Goal: Use online tool/utility: Utilize a website feature to perform a specific function

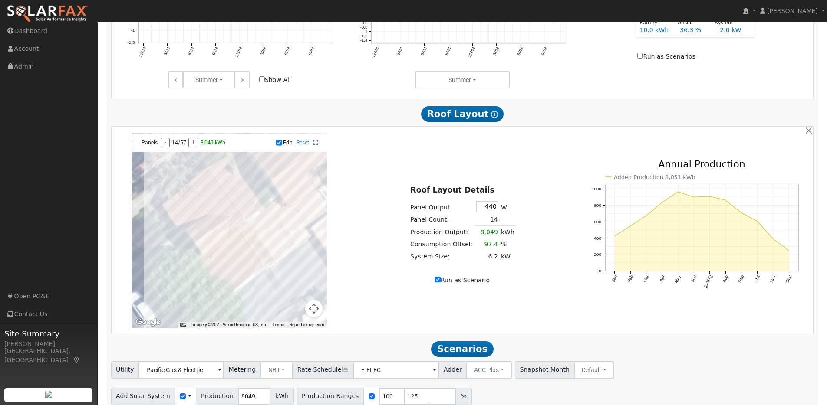
scroll to position [490, 0]
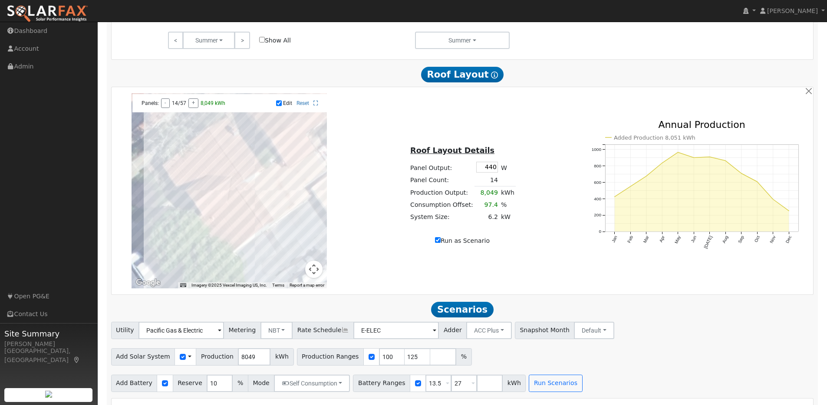
click at [220, 171] on div at bounding box center [229, 190] width 195 height 195
click at [214, 166] on div at bounding box center [229, 190] width 195 height 195
click at [210, 161] on div at bounding box center [229, 190] width 195 height 195
click at [199, 169] on div at bounding box center [229, 190] width 195 height 195
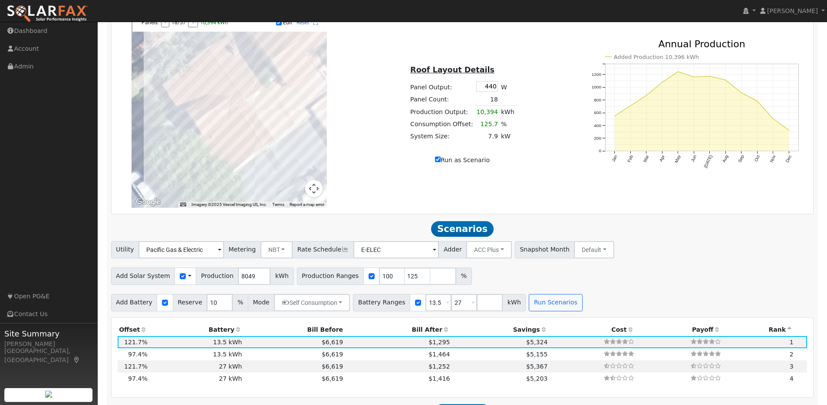
scroll to position [570, 0]
click at [534, 306] on button "Run Scenarios" at bounding box center [555, 304] width 53 height 17
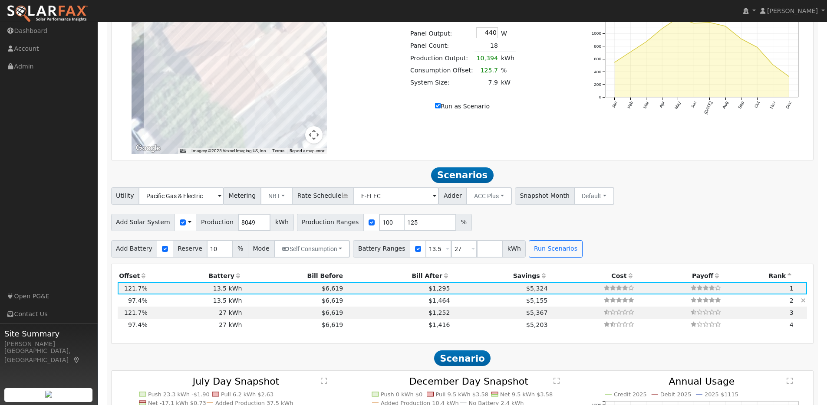
scroll to position [635, 0]
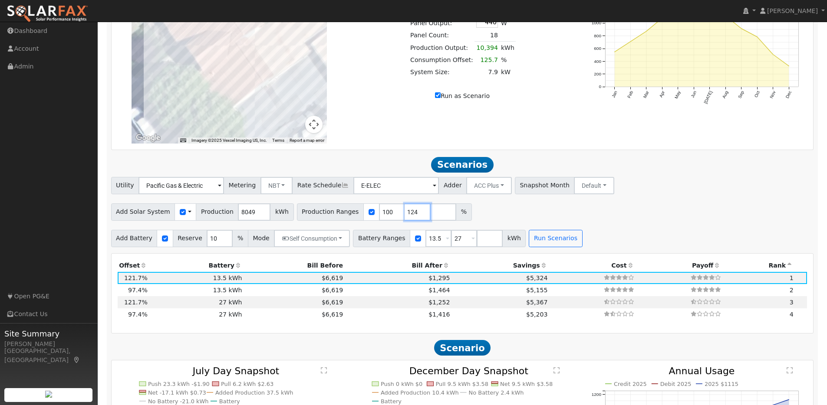
type input "124"
click at [411, 218] on input "124" at bounding box center [418, 212] width 26 height 17
click at [552, 246] on button "Run Scenarios" at bounding box center [555, 238] width 53 height 17
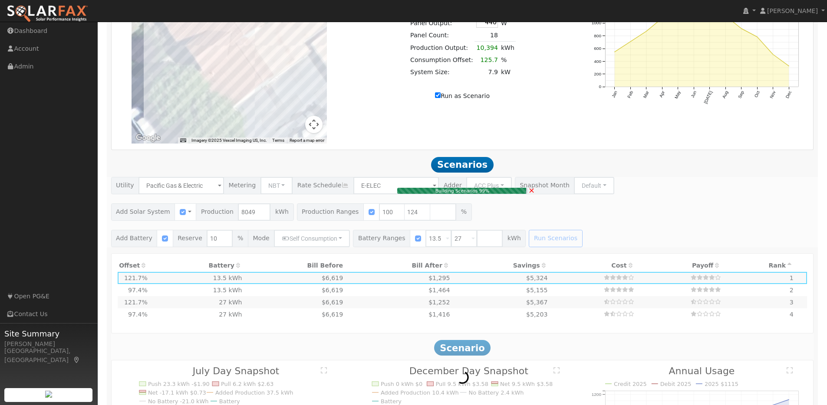
type input "$20,627"
type input "$10,279"
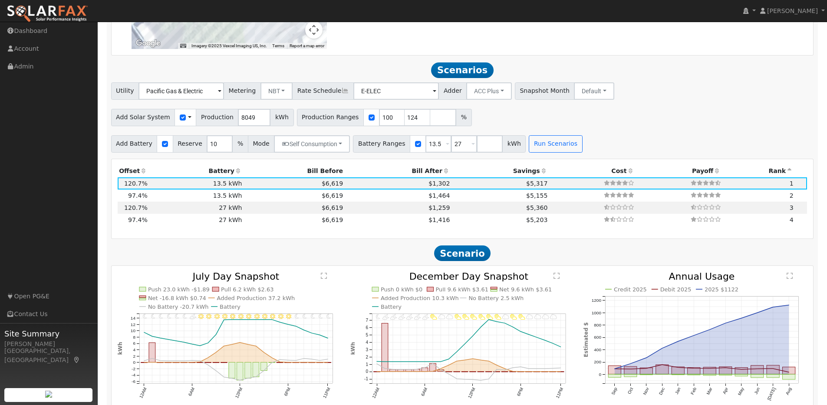
scroll to position [770, 0]
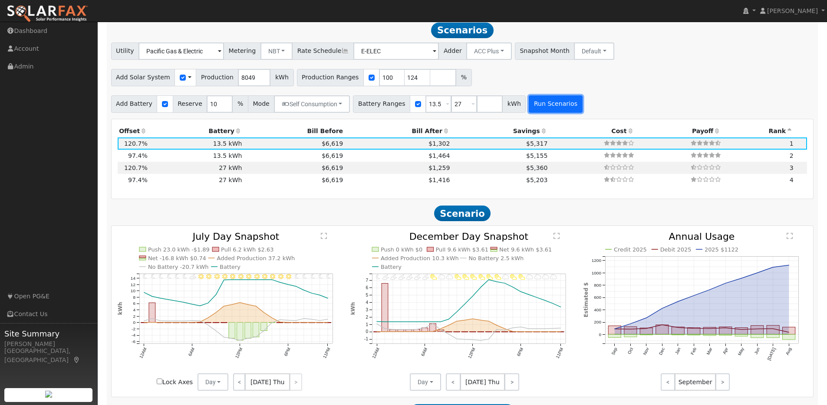
click at [541, 110] on button "Run Scenarios" at bounding box center [555, 104] width 53 height 17
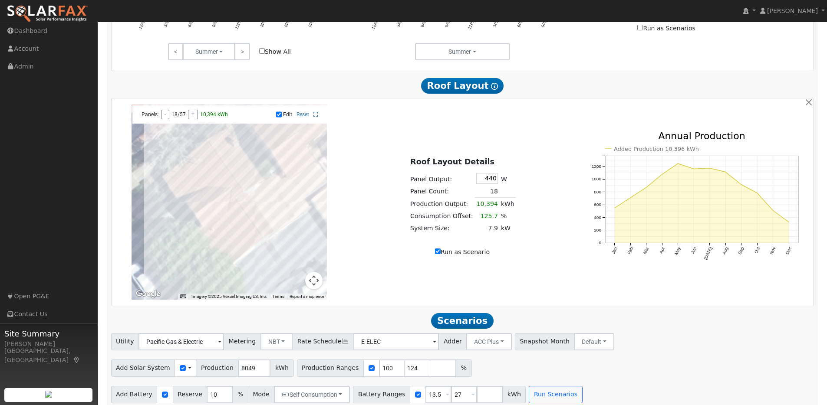
scroll to position [507, 0]
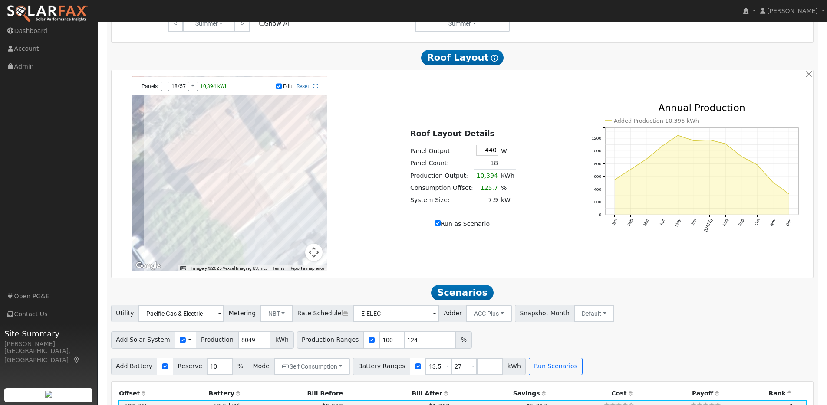
click at [438, 226] on input "Run as Scenario" at bounding box center [438, 224] width 6 height 6
checkbox input "false"
type input "8266"
type input "80"
type input "100"
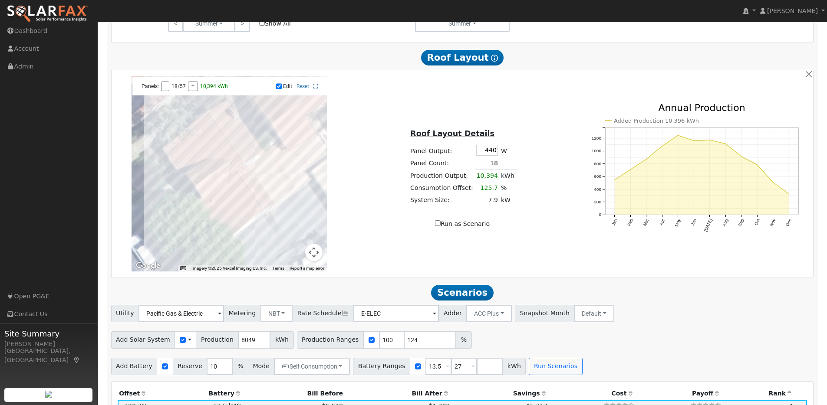
type input "125"
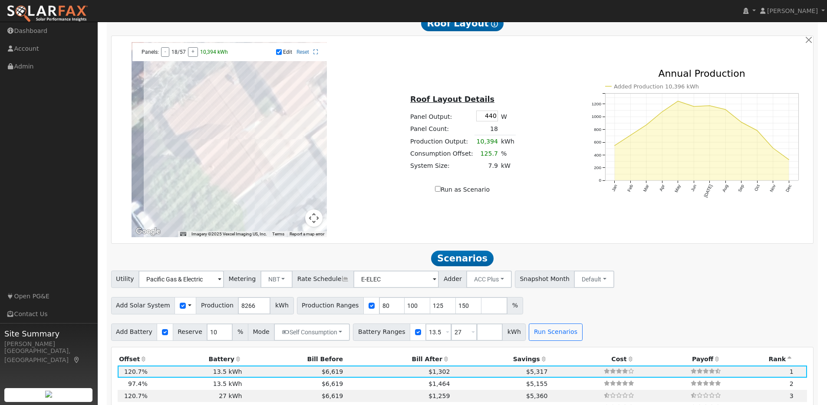
scroll to position [573, 0]
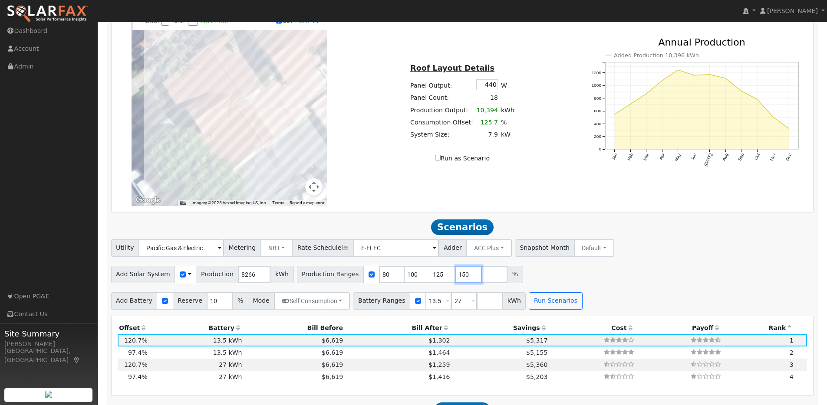
drag, startPoint x: 459, startPoint y: 279, endPoint x: 445, endPoint y: 278, distance: 13.9
click at [456, 278] on input "150" at bounding box center [469, 274] width 26 height 17
drag, startPoint x: 382, startPoint y: 279, endPoint x: 402, endPoint y: 279, distance: 20.0
click at [360, 277] on div "Production Ranges 80 100 125 %" at bounding box center [397, 274] width 201 height 17
type input "100"
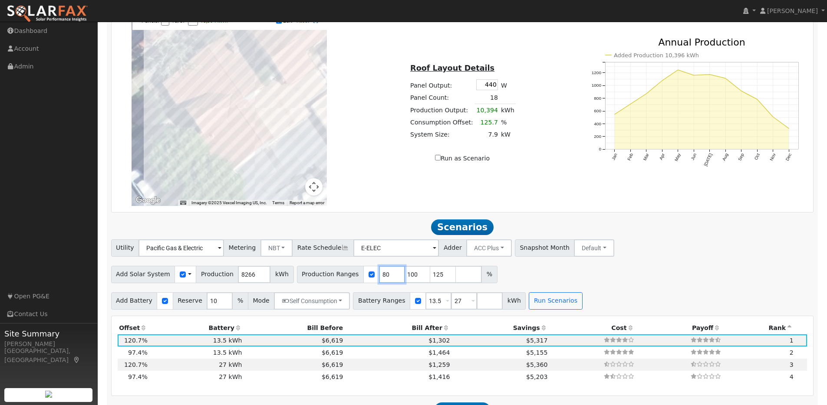
type input "125"
type input "100"
click at [546, 310] on button "Run Scenarios" at bounding box center [555, 301] width 53 height 17
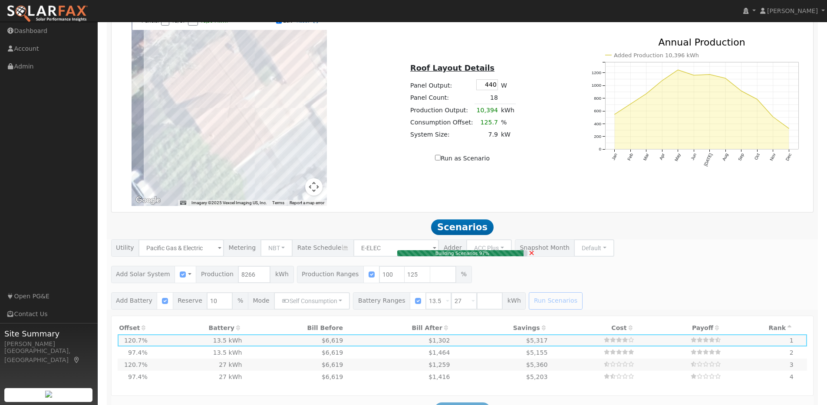
type input "$21,353"
type input "$10,496"
type input "6.9"
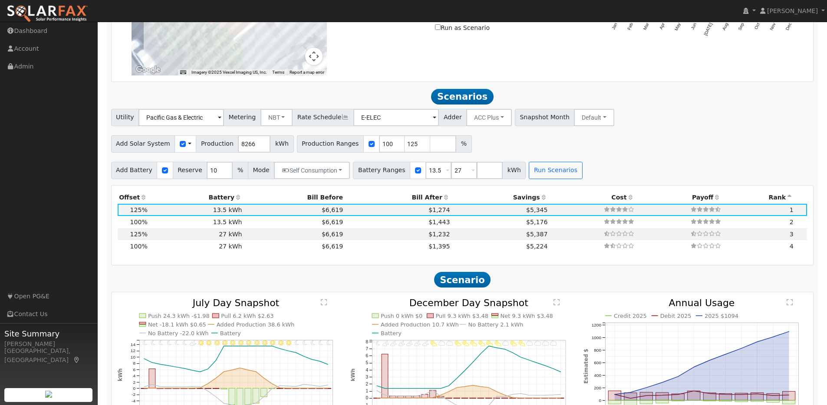
scroll to position [672, 0]
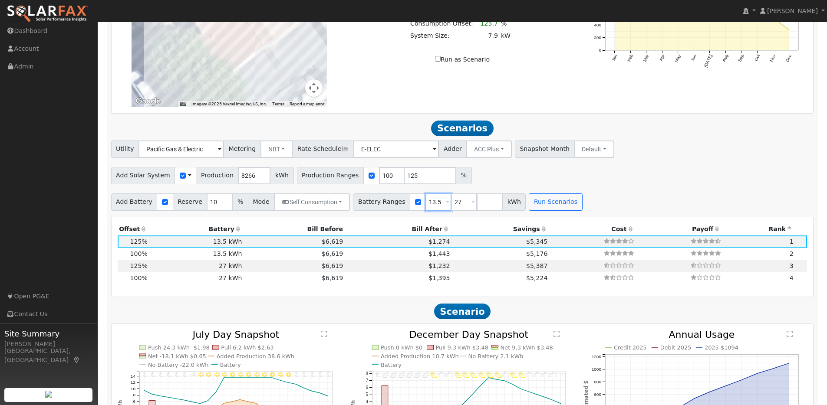
drag, startPoint x: 431, startPoint y: 207, endPoint x: 439, endPoint y: 205, distance: 8.4
click at [416, 206] on div "Battery Ranges 13.5 Overrides Reserve % Mode None None Self Consumption Peak Sa…" at bounding box center [439, 202] width 173 height 17
type input "27"
type input "2"
type input "10"
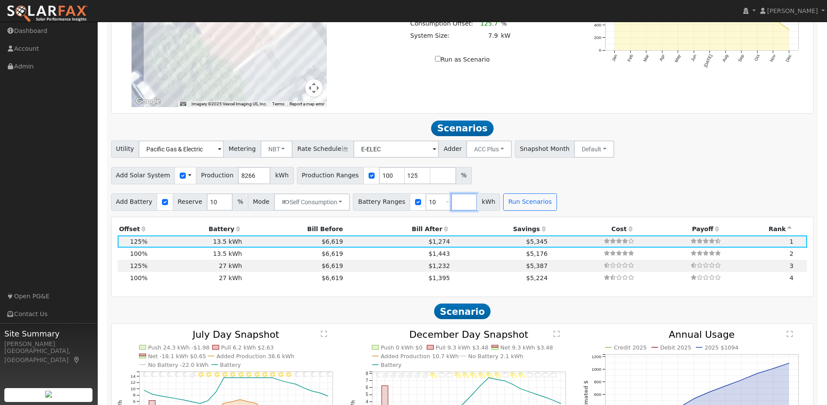
click at [453, 206] on input "number" at bounding box center [464, 202] width 26 height 17
type input "20"
click at [547, 207] on button "Run Scenarios" at bounding box center [555, 202] width 53 height 17
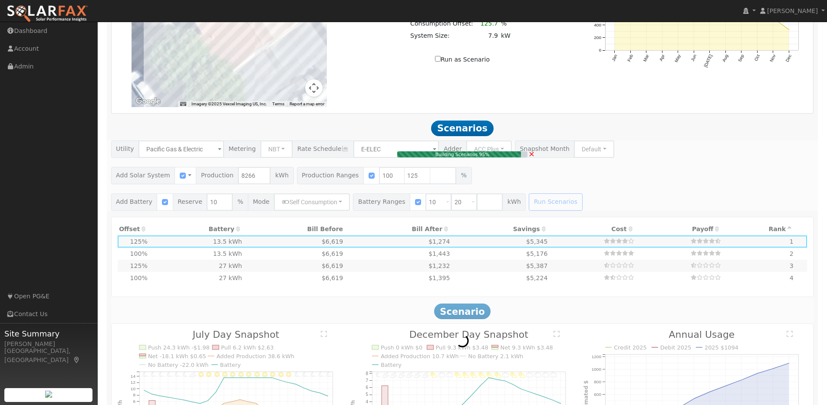
type input "$10,100"
type input "$9,436"
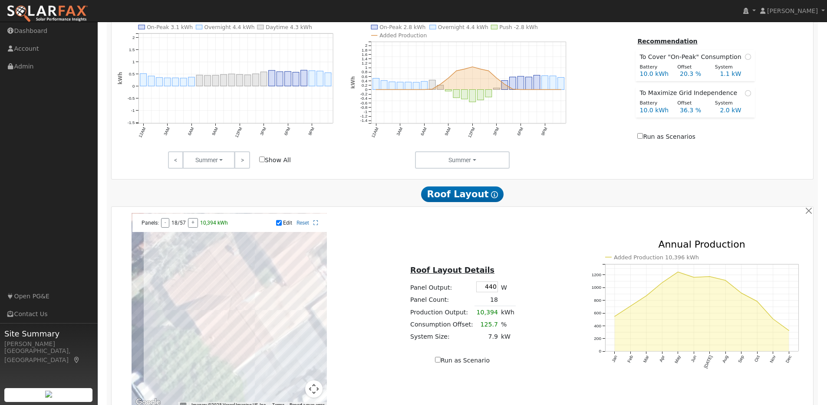
scroll to position [357, 0]
